Goal: Task Accomplishment & Management: Manage account settings

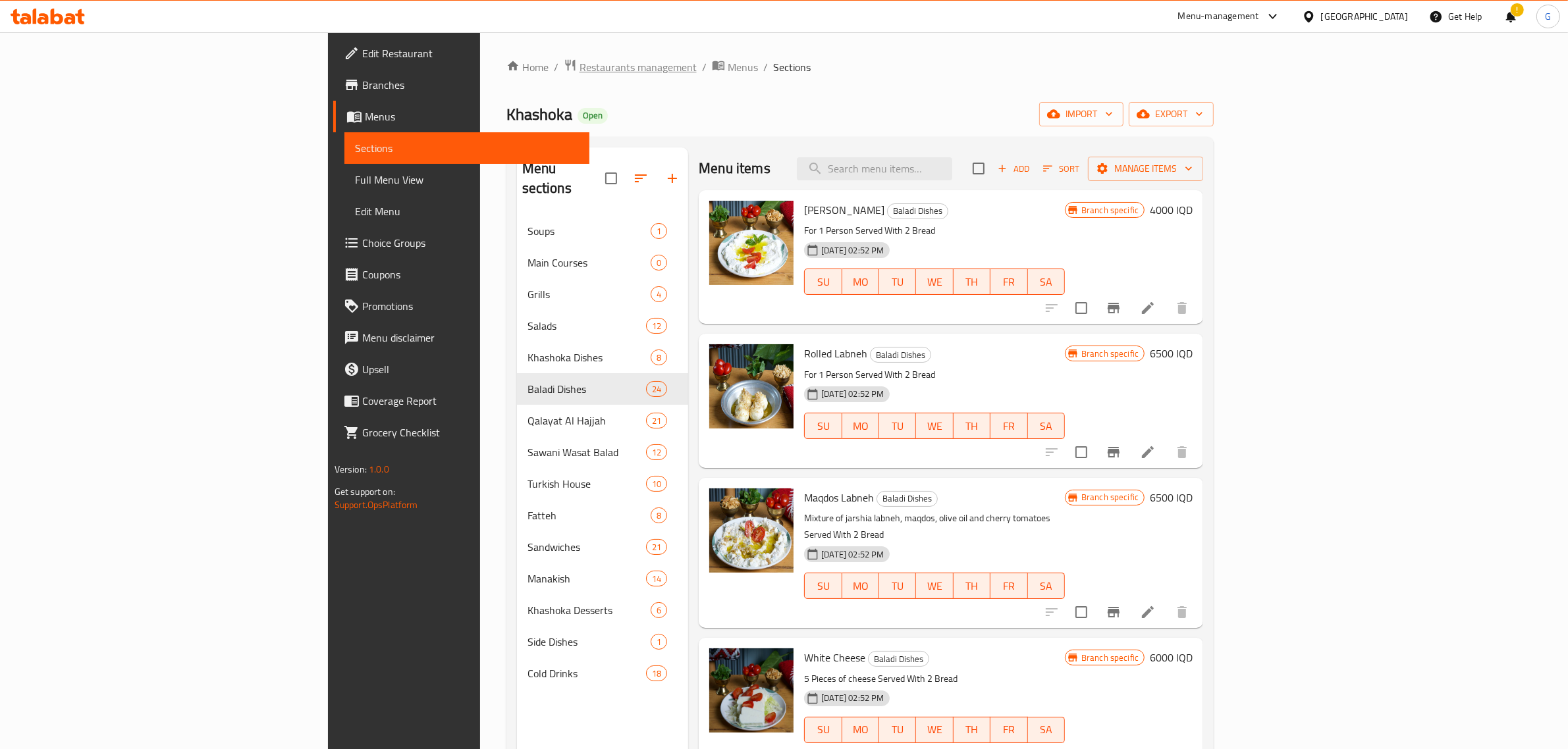
scroll to position [2733, 0]
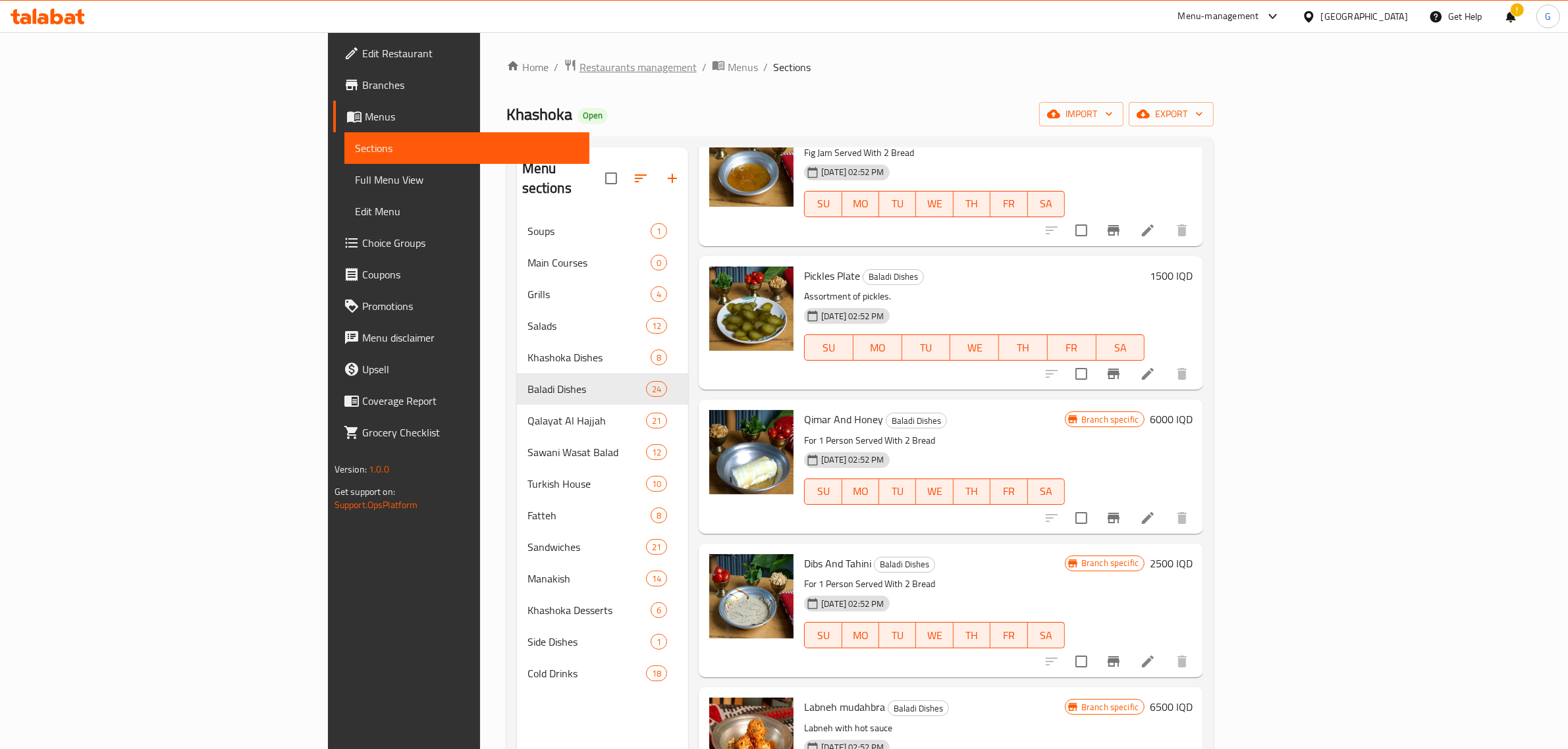
click at [579, 74] on span "Restaurants management" at bounding box center [638, 67] width 117 height 16
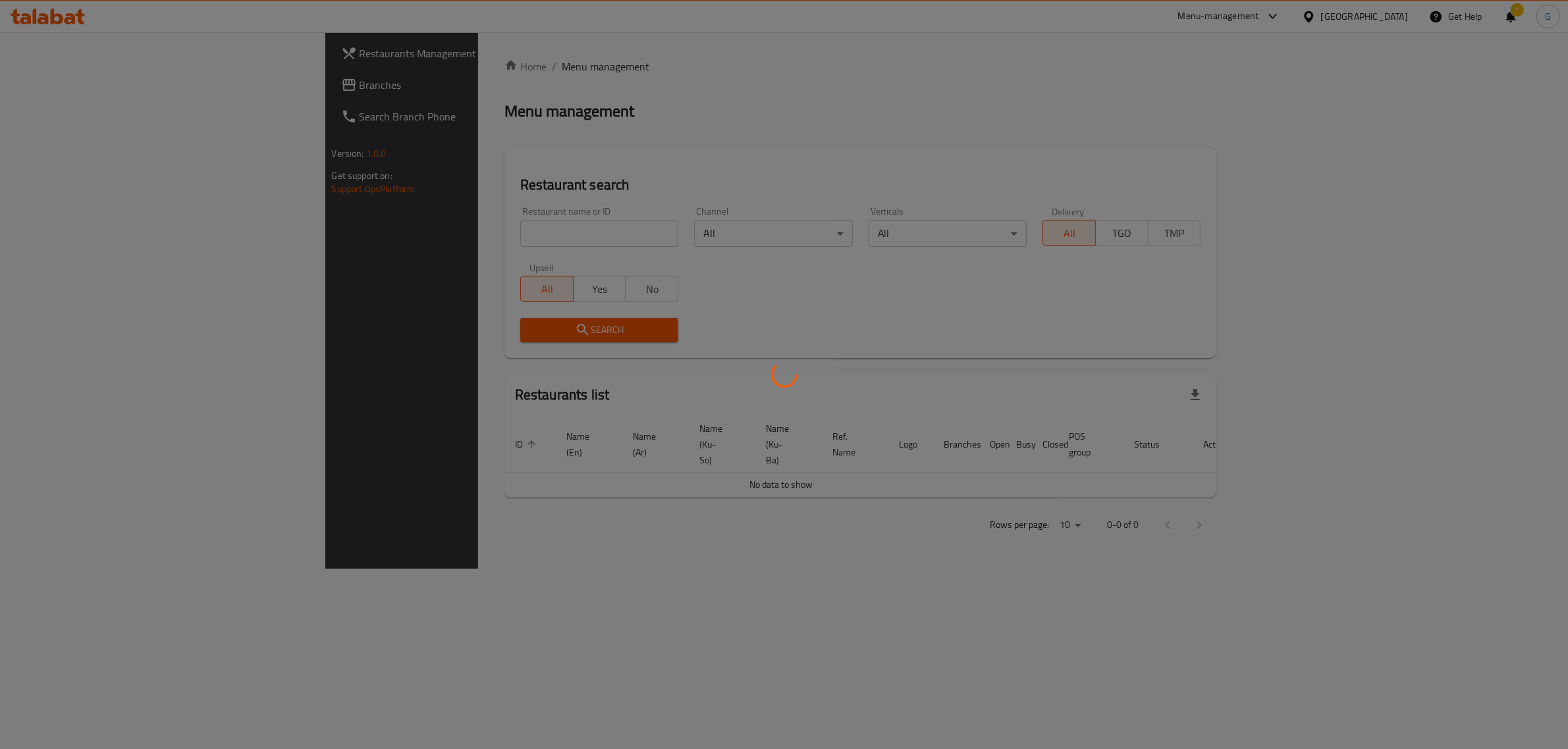
click at [417, 239] on div at bounding box center [784, 374] width 1568 height 749
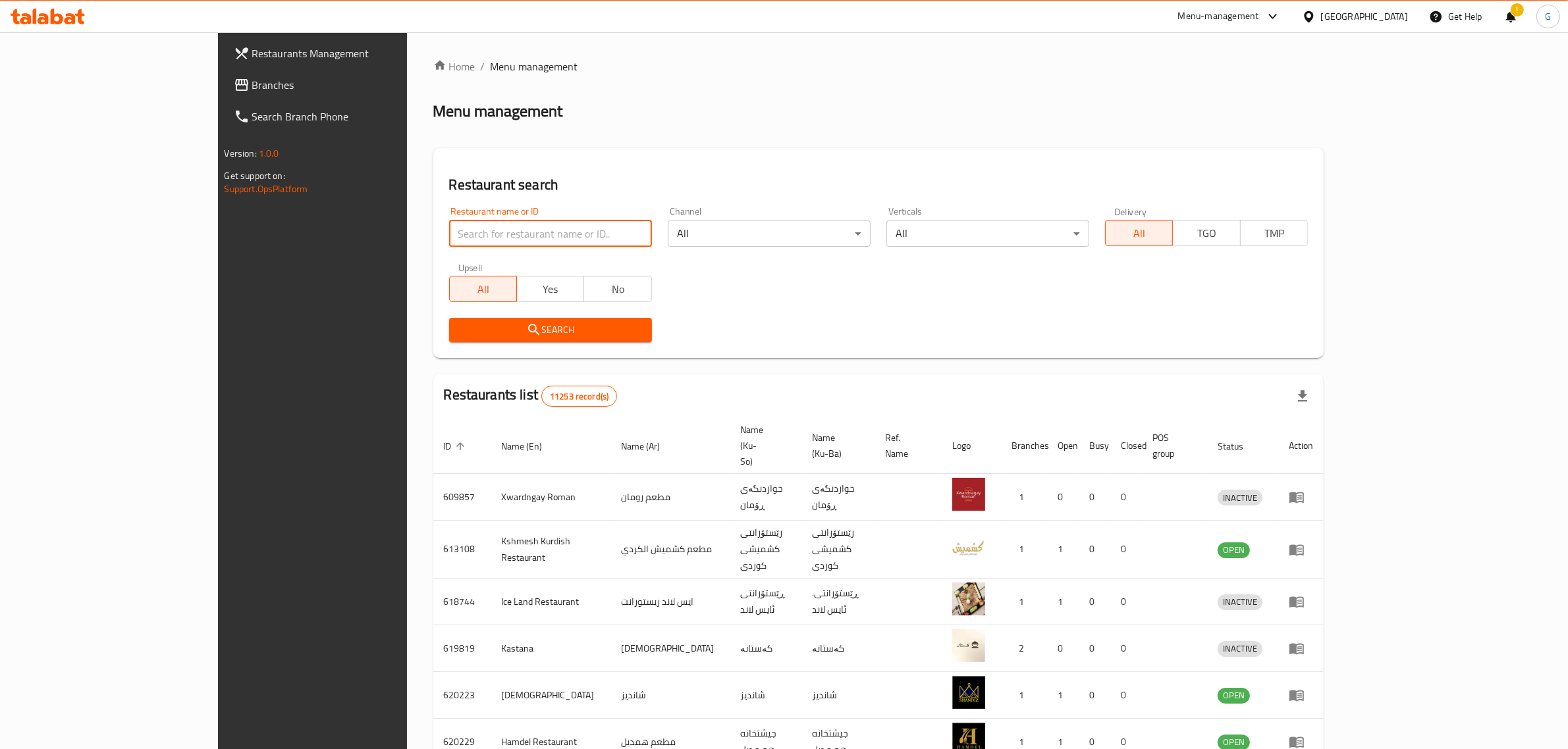
click at [449, 237] on input "search" at bounding box center [550, 234] width 203 height 27
type input "almond cafe"
click button "Search" at bounding box center [550, 330] width 203 height 25
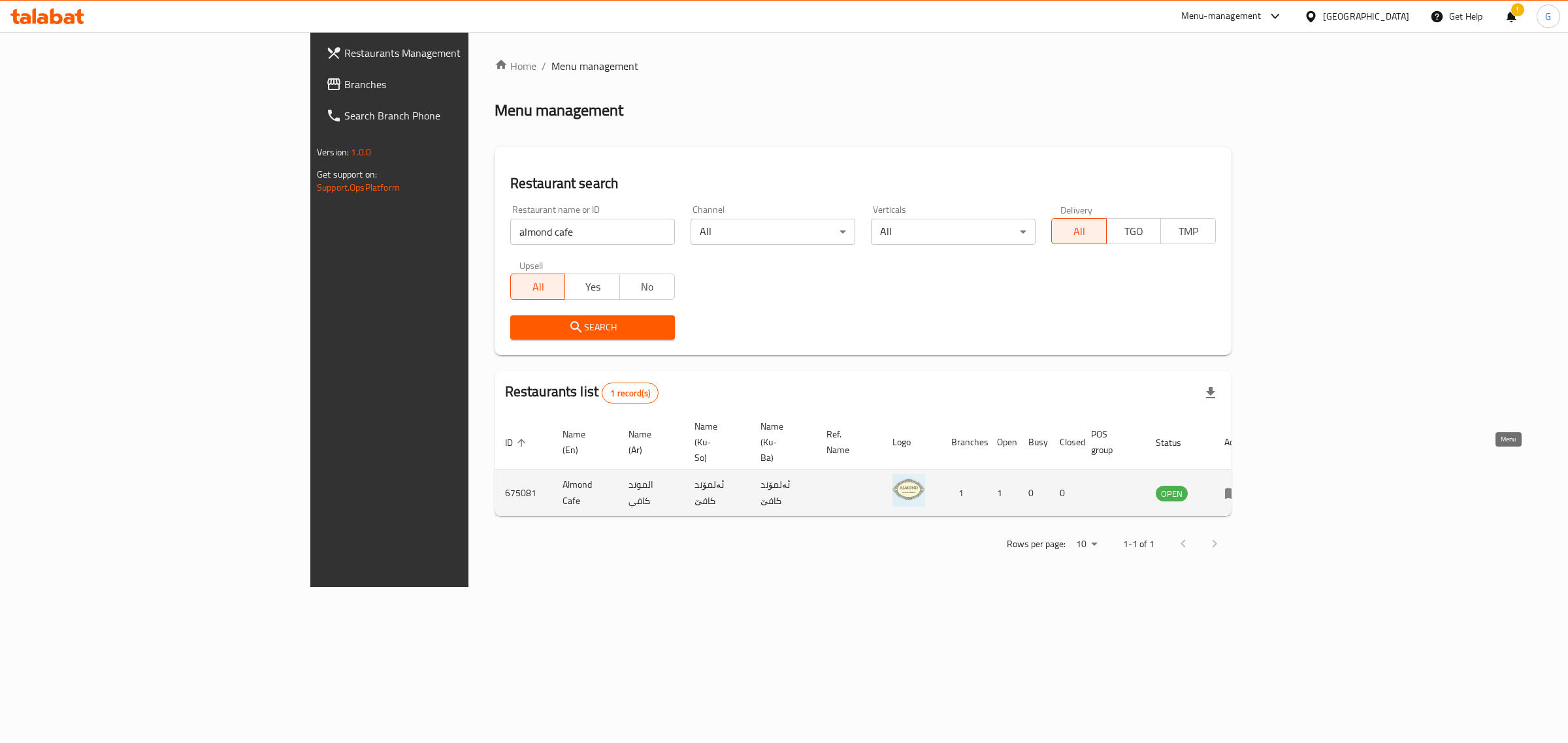
click at [1240, 489] on icon "enhanced table" at bounding box center [1233, 494] width 15 height 11
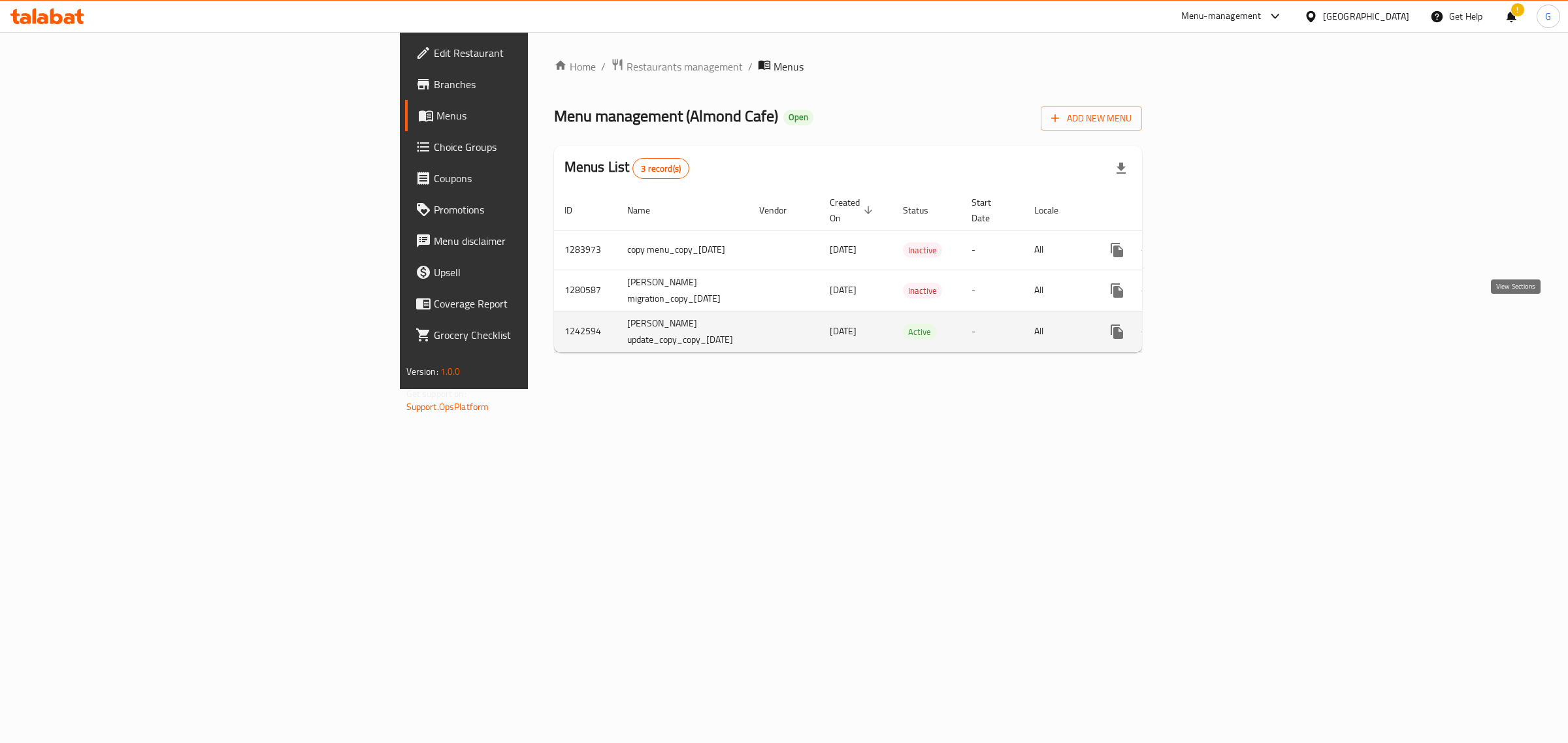
click at [1217, 326] on icon "enhanced table" at bounding box center [1211, 332] width 12 height 12
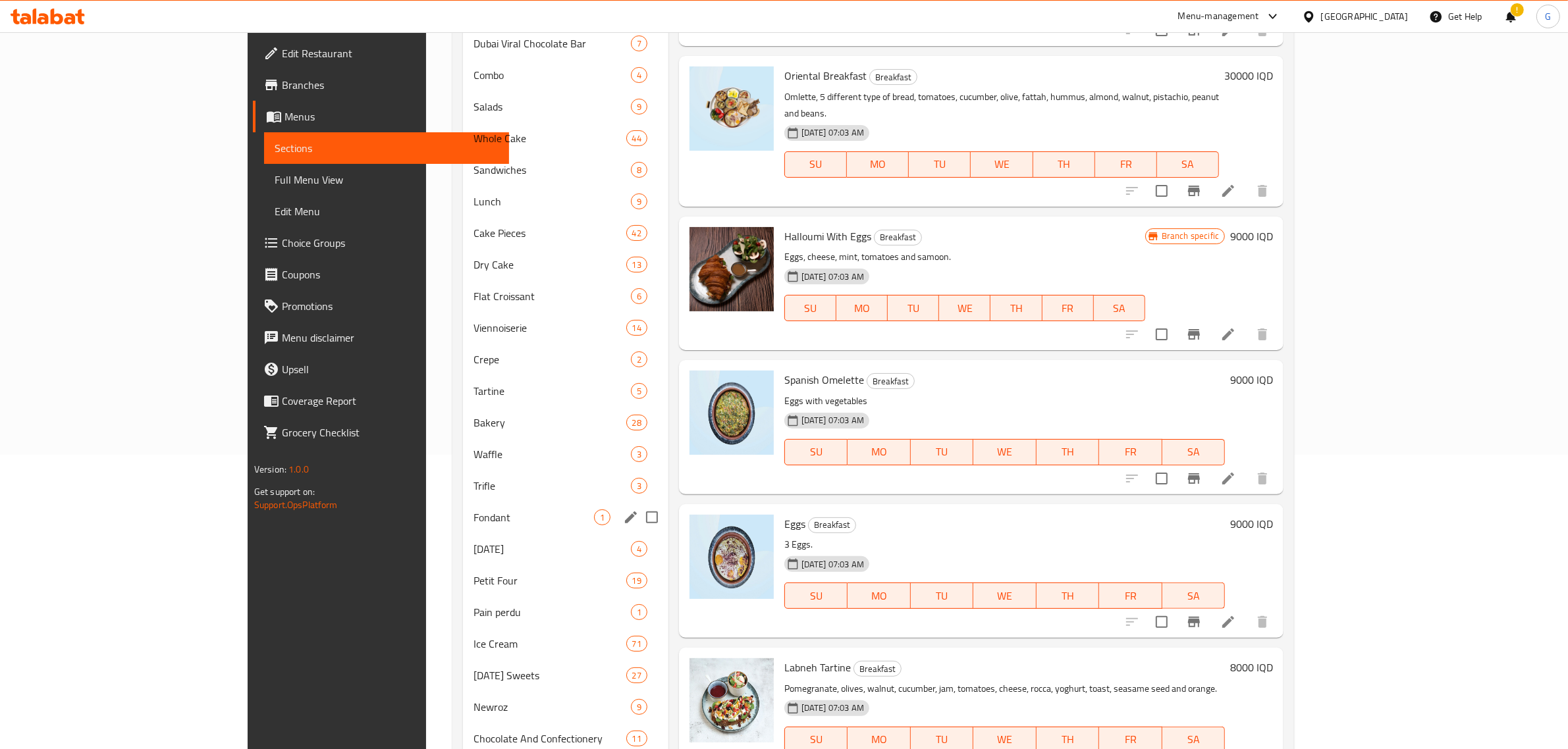
scroll to position [372, 0]
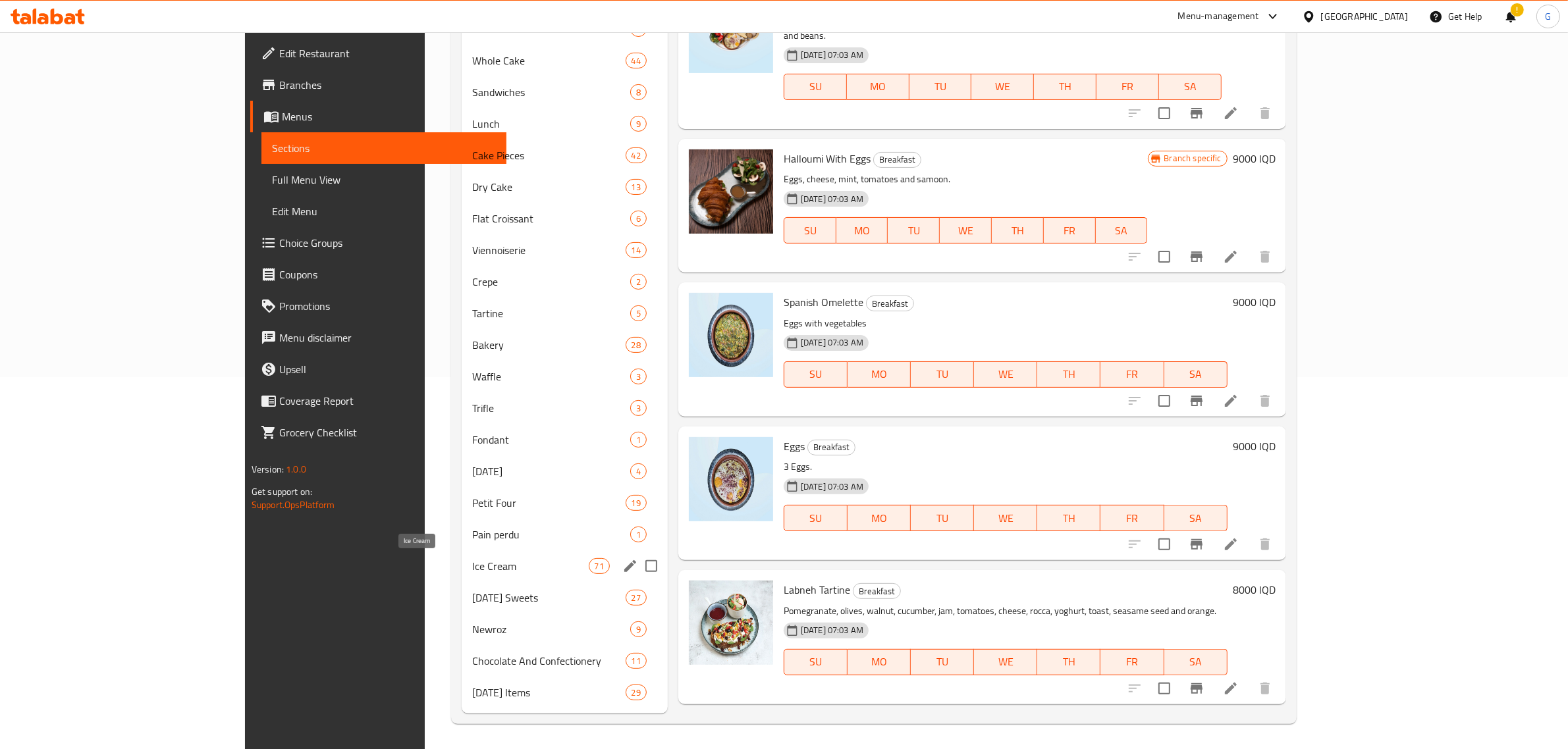
click at [472, 560] on span "Ice Cream" at bounding box center [530, 566] width 116 height 16
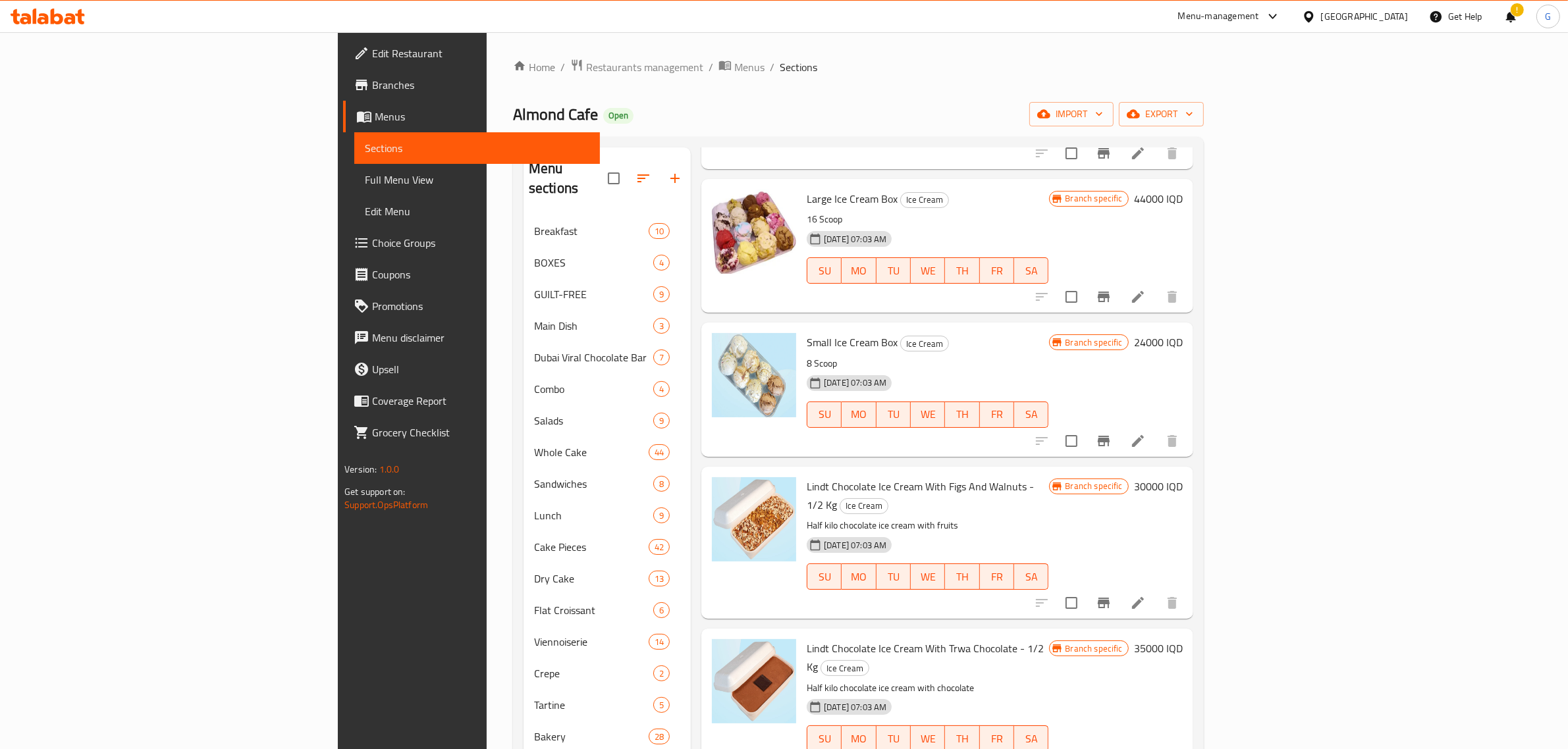
scroll to position [1070, 0]
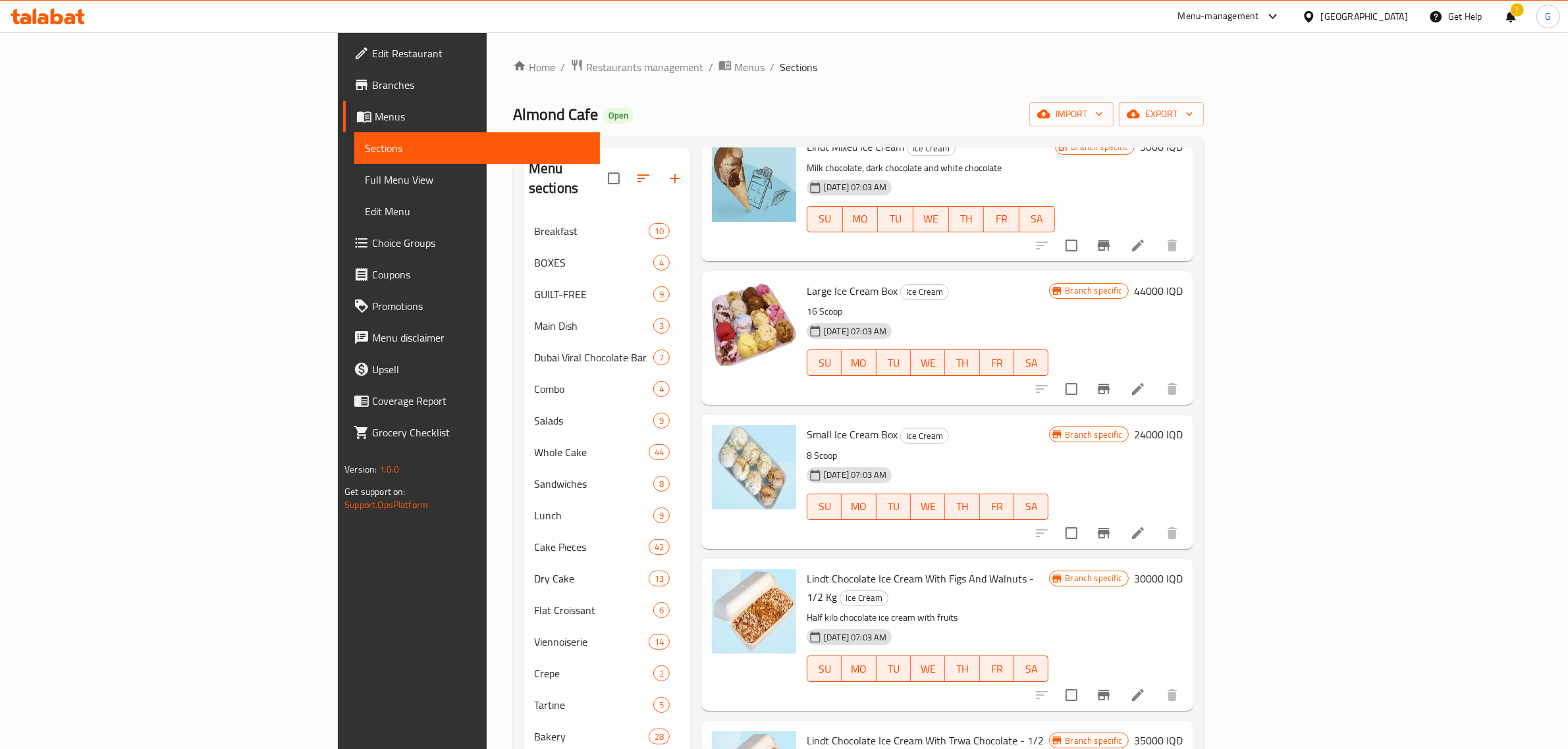
click at [1259, 18] on div "Menu-management" at bounding box center [1219, 17] width 81 height 16
click at [1211, 86] on div "Agent Campaigns Center" at bounding box center [1217, 89] width 100 height 15
